Goal: Share content

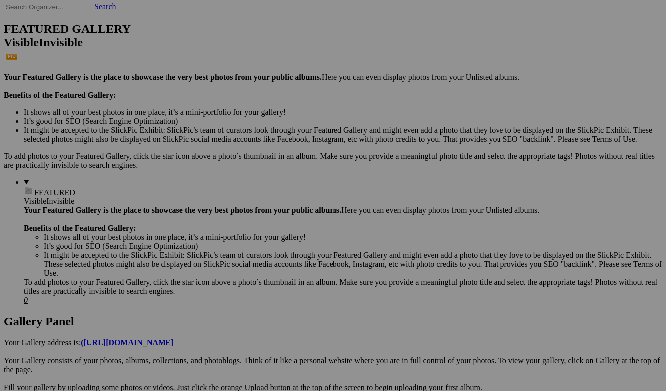
scroll to position [246, 0]
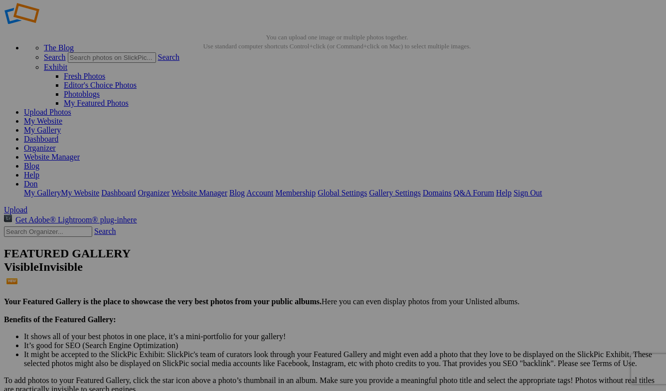
scroll to position [19, 0]
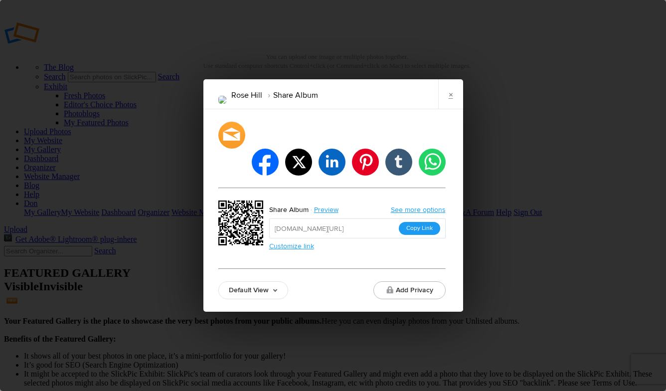
click at [419, 222] on button "Copy Link" at bounding box center [419, 228] width 41 height 13
